Goal: Obtain resource: Download file/media

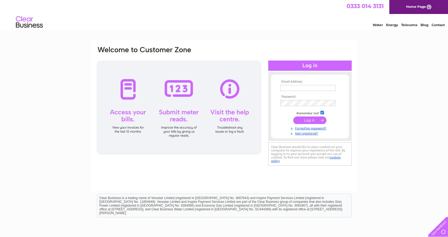
type input "elaine@collincare.com"
click at [310, 121] on input "submit" at bounding box center [309, 121] width 33 height 8
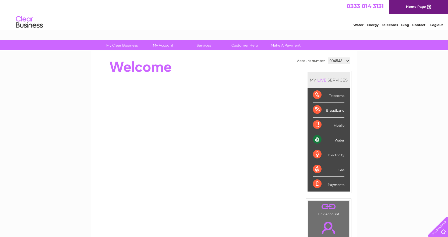
click at [347, 60] on select "904543 940185 959371 959376 959380 959387 959391 1090834" at bounding box center [339, 61] width 22 height 6
select select "959371"
click at [328, 58] on select "904543 940185 959371 959376 959380 959387 959391 1090834" at bounding box center [339, 61] width 22 height 6
click at [348, 61] on select "904543 940185 959371 959376 959380 959387 959391 1090834" at bounding box center [339, 61] width 22 height 6
select select "959376"
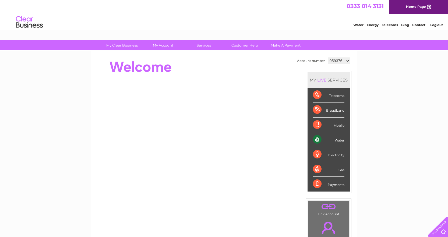
click at [328, 58] on select "904543 940185 959371 959376 959380 959387 959391 1090834" at bounding box center [339, 61] width 22 height 6
click at [347, 60] on select "904543 940185 959371 959376 959380 959387 959391 1090834" at bounding box center [339, 61] width 22 height 6
select select "959380"
click at [328, 58] on select "904543 940185 959371 959376 959380 959387 959391 1090834" at bounding box center [339, 61] width 22 height 6
click at [347, 61] on select "904543 940185 959371 959376 959380 959387 959391 1090834" at bounding box center [339, 61] width 22 height 6
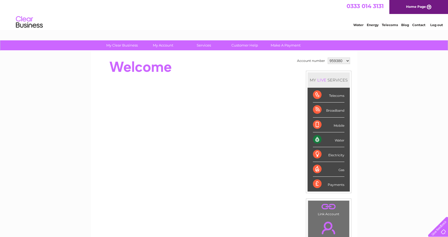
select select "959391"
click at [328, 58] on select "904543 940185 959371 959376 959380 959387 959391 1090834" at bounding box center [339, 61] width 22 height 6
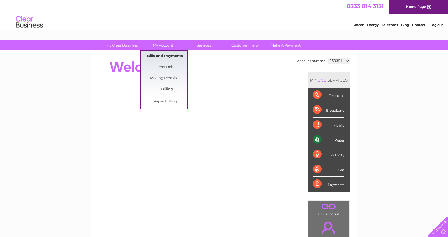
click at [170, 54] on link "Bills and Payments" at bounding box center [165, 56] width 44 height 11
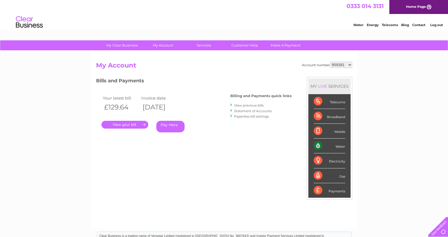
click at [126, 125] on link "." at bounding box center [124, 125] width 47 height 8
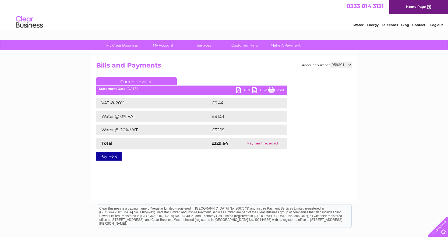
click at [247, 90] on link "PDF" at bounding box center [244, 91] width 16 height 8
click at [350, 64] on select "904543 940185 959371 959376 959380 959387 959391 1090834" at bounding box center [341, 65] width 22 height 6
select select "959371"
click at [330, 62] on select "904543 940185 959371 959376 959380 959387 959391 1090834" at bounding box center [341, 65] width 22 height 6
click at [247, 89] on link "PDF" at bounding box center [244, 91] width 16 height 8
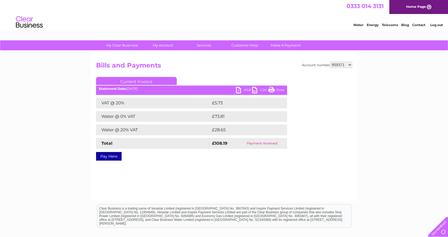
click at [350, 65] on select "904543 940185 959371 959376 959380 959387 959391 1090834" at bounding box center [341, 65] width 22 height 6
select select "959376"
click at [330, 62] on select "904543 940185 959371 959376 959380 959387 959391 1090834" at bounding box center [341, 65] width 22 height 6
drag, startPoint x: 0, startPoint y: 0, endPoint x: 248, endPoint y: 90, distance: 263.4
click at [248, 90] on link "PDF" at bounding box center [244, 91] width 16 height 8
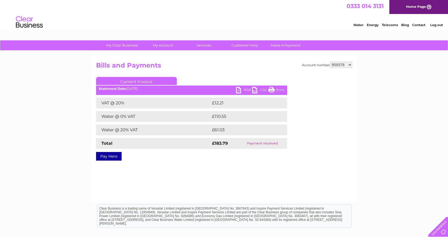
click at [349, 64] on select "904543 940185 959371 959376 959380 959387 959391 1090834" at bounding box center [341, 65] width 22 height 6
select select "959380"
click at [330, 62] on select "904543 940185 959371 959376 959380 959387 959391 1090834" at bounding box center [341, 65] width 22 height 6
drag, startPoint x: 0, startPoint y: 0, endPoint x: 247, endPoint y: 90, distance: 262.8
click at [247, 90] on link "PDF" at bounding box center [244, 91] width 16 height 8
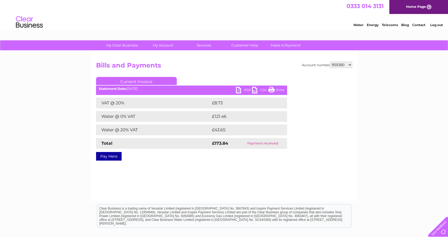
click at [349, 65] on select "904543 940185 959371 959376 959380 959387 959391 1090834" at bounding box center [341, 65] width 22 height 6
select select "959387"
click at [330, 62] on select "904543 940185 959371 959376 959380 959387 959391 1090834" at bounding box center [341, 65] width 22 height 6
click at [245, 90] on link "PDF" at bounding box center [244, 91] width 16 height 8
click at [349, 65] on select "904543 940185 959371 959376 959380 959387 959391 1090834" at bounding box center [341, 65] width 22 height 6
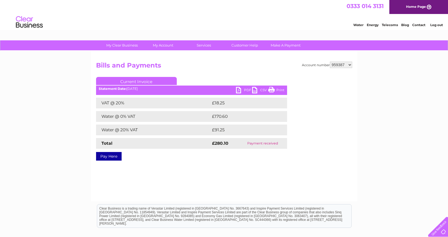
select select "904543"
click at [330, 62] on select "904543 940185 959371 959376 959380 959387 959391 1090834" at bounding box center [341, 65] width 22 height 6
click at [247, 90] on link "PDF" at bounding box center [244, 91] width 16 height 8
click at [349, 65] on select "904543 940185 959371 959376 959380 959387 959391 1090834" at bounding box center [341, 65] width 22 height 6
select select "940185"
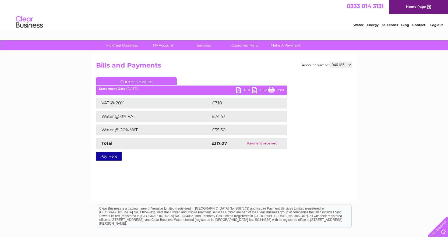
click at [330, 62] on select "904543 940185 959371 959376 959380 959387 959391 1090834" at bounding box center [341, 65] width 22 height 6
click at [245, 90] on link "PDF" at bounding box center [244, 91] width 16 height 8
click at [349, 64] on select "904543 940185 959371 959376 959380 959387 959391 1090834" at bounding box center [341, 65] width 22 height 6
select select "959371"
click at [330, 62] on select "904543 940185 959371 959376 959380 959387 959391 1090834" at bounding box center [341, 65] width 22 height 6
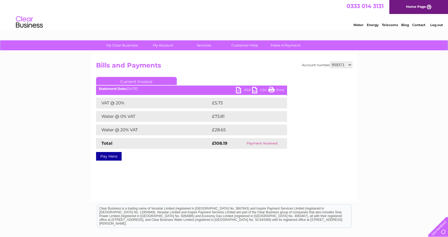
click at [250, 90] on link "PDF" at bounding box center [244, 91] width 16 height 8
click at [306, 17] on div "Water Energy Telecoms Blog Contact Log out" at bounding box center [224, 22] width 448 height 17
click at [349, 64] on select "904543 940185 959371 959376 959380 959387 959391 1090834" at bounding box center [341, 65] width 22 height 6
select select "959376"
click at [330, 62] on select "904543 940185 959371 959376 959380 959387 959391 1090834" at bounding box center [341, 65] width 22 height 6
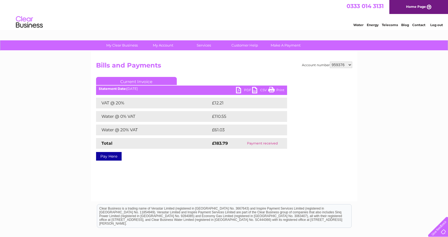
click at [249, 90] on link "PDF" at bounding box center [244, 91] width 16 height 8
click at [350, 65] on select "904543 940185 959371 959376 959380 959387 959391 1090834" at bounding box center [341, 65] width 22 height 6
select select "959380"
click at [330, 62] on select "904543 940185 959371 959376 959380 959387 959391 1090834" at bounding box center [341, 65] width 22 height 6
click at [243, 91] on link "PDF" at bounding box center [244, 91] width 16 height 8
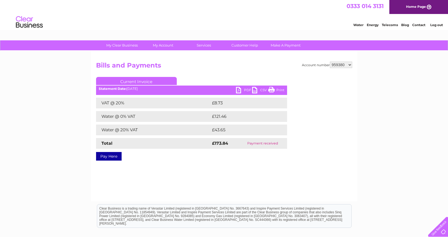
click at [349, 64] on select "904543 940185 959371 959376 959380 959387 959391 1090834" at bounding box center [341, 65] width 22 height 6
select select "959387"
click at [330, 62] on select "904543 940185 959371 959376 959380 959387 959391 1090834" at bounding box center [341, 65] width 22 height 6
click at [349, 64] on select "904543 940185 959371 959376 959380 959387 959391 1090834" at bounding box center [341, 65] width 22 height 6
select select "959391"
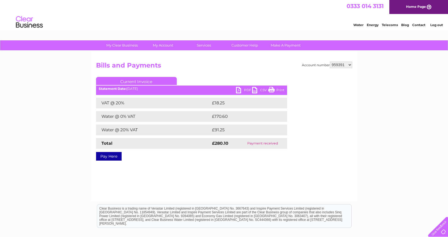
click at [330, 62] on select "904543 940185 959371 959376 959380 959387 959391 1090834" at bounding box center [341, 65] width 22 height 6
click at [248, 89] on link "PDF" at bounding box center [244, 91] width 16 height 8
click at [347, 65] on select "904543 940185 959371 959376 959380 959387 959391 1090834" at bounding box center [341, 65] width 22 height 6
select select "959371"
click at [330, 62] on select "904543 940185 959371 959376 959380 959387 959391 1090834" at bounding box center [341, 65] width 22 height 6
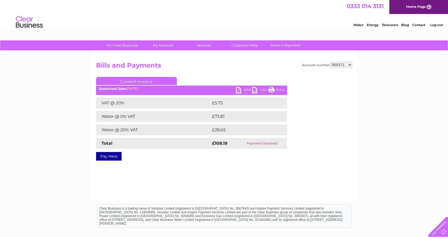
drag, startPoint x: 0, startPoint y: 0, endPoint x: 246, endPoint y: 90, distance: 261.7
click at [246, 90] on link "PDF" at bounding box center [244, 91] width 16 height 8
click at [350, 64] on select "904543 940185 959371 959376 959380 959387 959391 1090834" at bounding box center [341, 65] width 22 height 6
select select "959387"
click at [330, 62] on select "904543 940185 959371 959376 959380 959387 959391 1090834" at bounding box center [341, 65] width 22 height 6
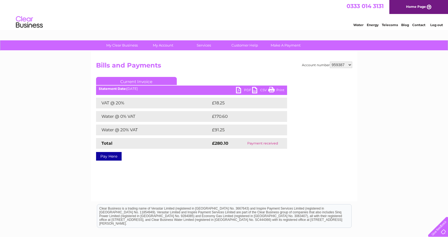
click at [247, 90] on link "PDF" at bounding box center [244, 91] width 16 height 8
click at [348, 65] on select "904543 940185 959371 959376 959380 959387 959391 1090834" at bounding box center [341, 65] width 22 height 6
select select "959376"
click at [330, 62] on select "904543 940185 959371 959376 959380 959387 959391 1090834" at bounding box center [341, 65] width 22 height 6
drag, startPoint x: 0, startPoint y: 0, endPoint x: 244, endPoint y: 90, distance: 260.3
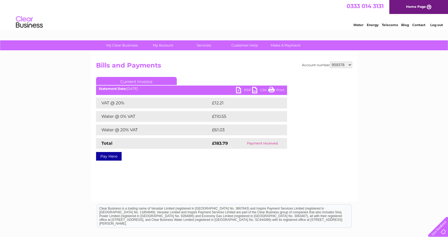
click at [244, 90] on link "PDF" at bounding box center [244, 91] width 16 height 8
click at [350, 65] on select "904543 940185 959371 959376 959380 959387 959391 1090834" at bounding box center [341, 65] width 22 height 6
select select "904543"
click at [330, 62] on select "904543 940185 959371 959376 959380 959387 959391 1090834" at bounding box center [341, 65] width 22 height 6
click at [245, 92] on link "PDF" at bounding box center [244, 91] width 16 height 8
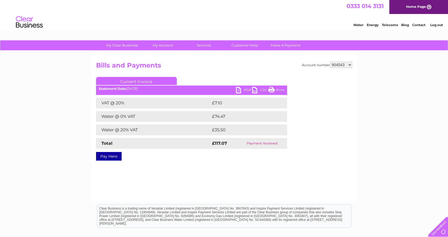
drag, startPoint x: 361, startPoint y: 148, endPoint x: 362, endPoint y: 141, distance: 6.9
click at [361, 147] on div "My Clear Business Login Details My Details My Preferences Link Account My Accou…" at bounding box center [224, 166] width 448 height 253
click at [348, 65] on select "904543 940185 959371 959376 959380 959387 959391 1090834" at bounding box center [341, 65] width 22 height 6
click at [349, 65] on select "904543 940185 959371 959376 959380 959387 959391 1090834" at bounding box center [341, 65] width 22 height 6
click at [330, 62] on select "904543 940185 959371 959376 959380 959387 959391 1090834" at bounding box center [341, 65] width 22 height 6
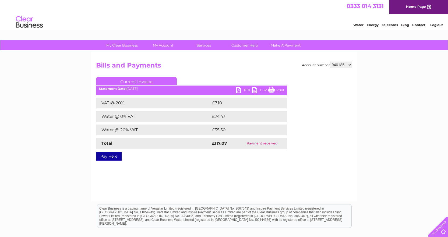
click at [246, 89] on link "PDF" at bounding box center [244, 91] width 16 height 8
click at [245, 90] on link "PDF" at bounding box center [244, 91] width 16 height 8
click at [350, 65] on select "904543 940185 959371 959376 959380 959387 959391 1090834" at bounding box center [341, 65] width 22 height 6
select select "904543"
click at [330, 62] on select "904543 940185 959371 959376 959380 959387 959391 1090834" at bounding box center [341, 65] width 22 height 6
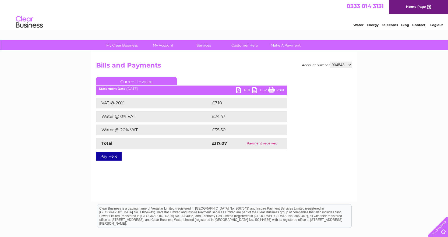
click at [350, 64] on select "904543 940185 959371 959376 959380 959387 959391 1090834" at bounding box center [341, 65] width 22 height 6
select select "940185"
click at [330, 62] on select "904543 940185 959371 959376 959380 959387 959391 1090834" at bounding box center [341, 65] width 22 height 6
click at [246, 90] on link "PDF" at bounding box center [244, 91] width 16 height 8
